Goal: Task Accomplishment & Management: Manage account settings

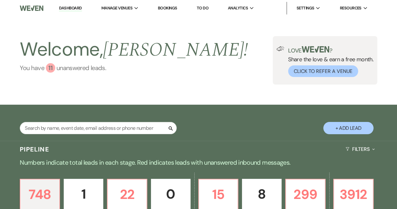
click at [52, 67] on div "11" at bounding box center [50, 67] width 9 height 9
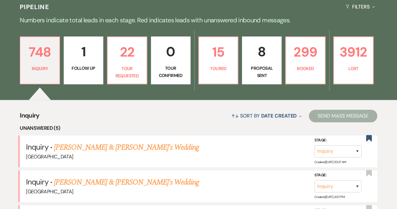
scroll to position [138, 0]
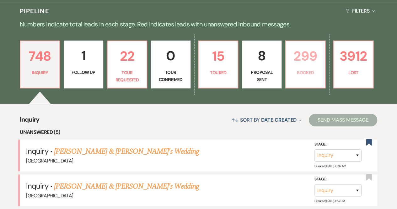
click at [299, 71] on p "Booked" at bounding box center [305, 72] width 31 height 7
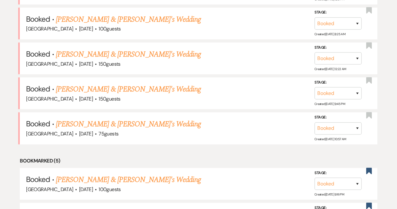
scroll to position [305, 0]
click at [87, 86] on link "[PERSON_NAME] & [PERSON_NAME]'s Wedding" at bounding box center [128, 88] width 145 height 11
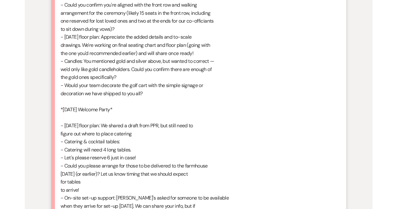
scroll to position [22823, 0]
